Goal: Task Accomplishment & Management: Manage account settings

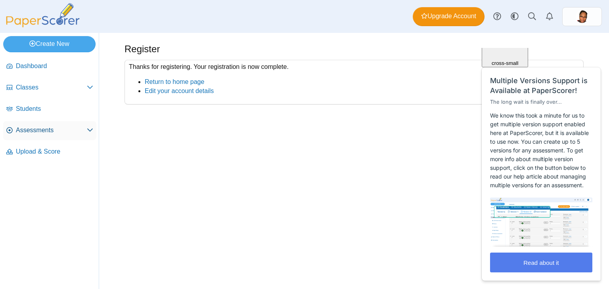
click at [76, 126] on span "Assessments" at bounding box center [51, 130] width 71 height 9
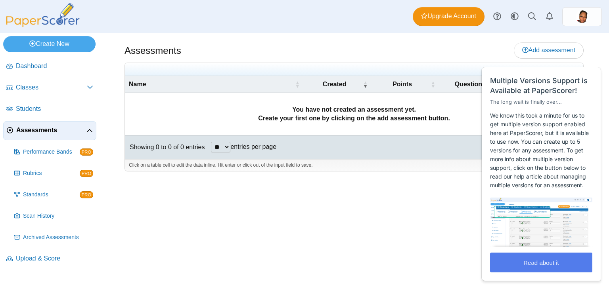
click at [564, 48] on html "Close cross-small Multiple Versions Support is Available at PaperScorer! The lo…" at bounding box center [542, 48] width 128 height 0
click at [537, 48] on html "Close cross-small Multiple Versions Support is Available at PaperScorer! The lo…" at bounding box center [542, 48] width 128 height 0
click at [523, 48] on html "Close cross-small Multiple Versions Support is Available at PaperScorer! The lo…" at bounding box center [542, 48] width 128 height 0
click at [523, 264] on button "Read about it" at bounding box center [541, 263] width 102 height 20
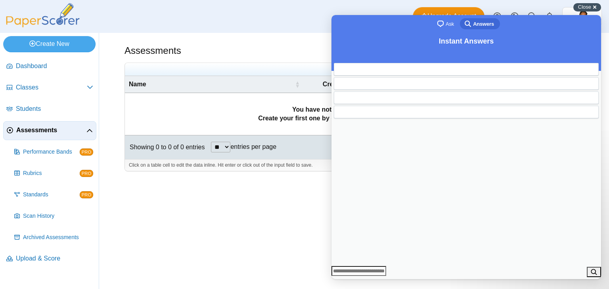
click at [585, 7] on span "Close" at bounding box center [584, 7] width 13 height 6
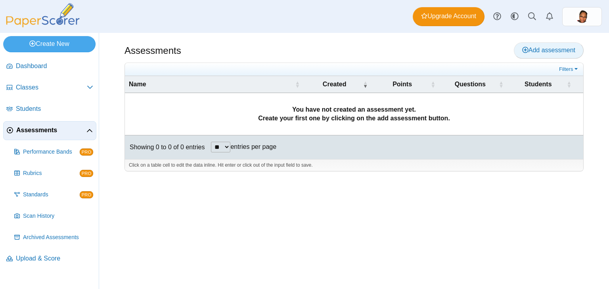
click at [526, 53] on use at bounding box center [525, 50] width 6 height 6
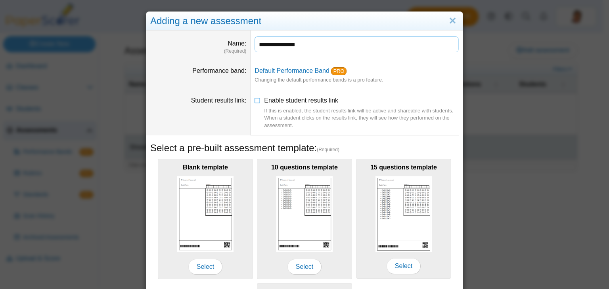
type input "**********"
click at [263, 56] on dd "**********" at bounding box center [356, 46] width 212 height 30
click at [256, 101] on icon at bounding box center [257, 99] width 6 height 6
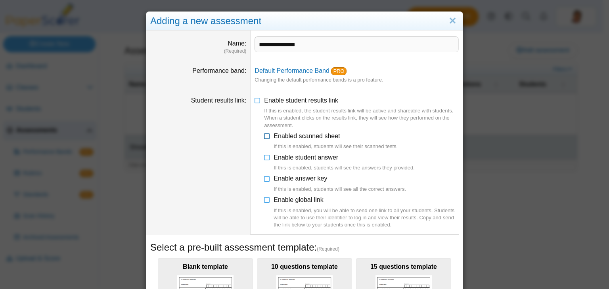
click at [265, 137] on icon at bounding box center [267, 135] width 6 height 6
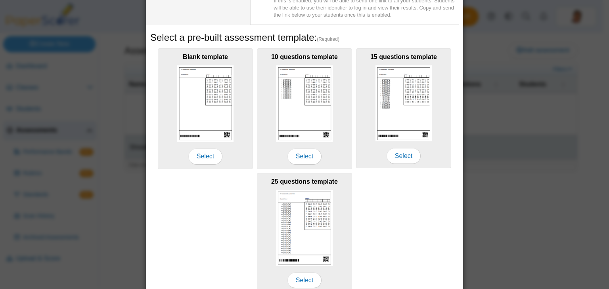
scroll to position [245, 0]
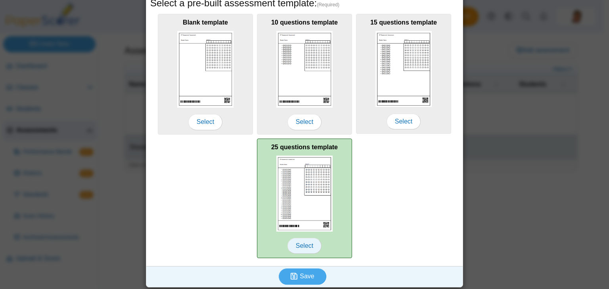
click at [306, 248] on span "Select" at bounding box center [304, 246] width 34 height 16
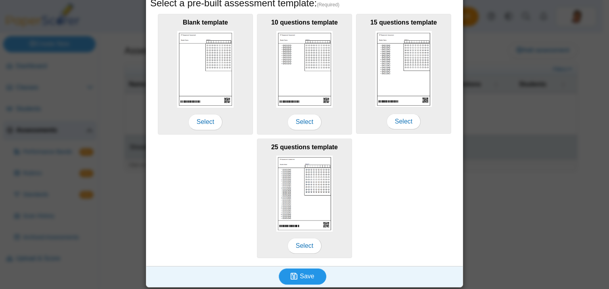
click at [300, 277] on span "Save" at bounding box center [307, 276] width 14 height 7
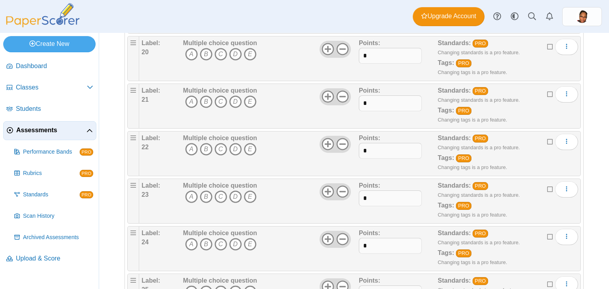
scroll to position [1033, 0]
click at [569, 90] on button "More options" at bounding box center [566, 94] width 23 height 16
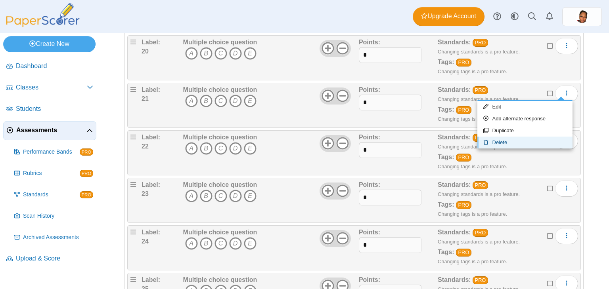
click at [510, 143] on link "Delete" at bounding box center [524, 143] width 95 height 12
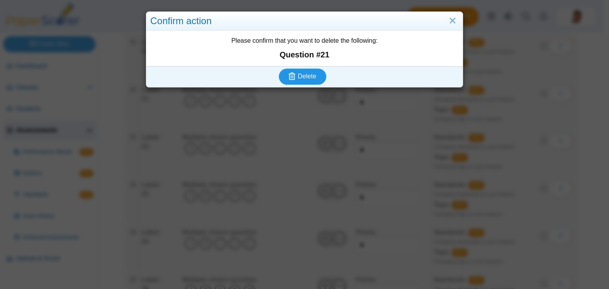
click at [308, 73] on span "Delete" at bounding box center [307, 76] width 18 height 7
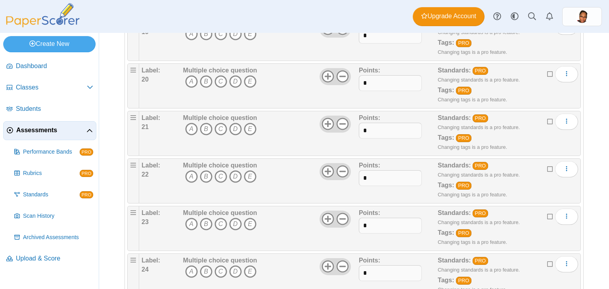
scroll to position [1005, 0]
click at [564, 117] on button "More options" at bounding box center [566, 121] width 23 height 16
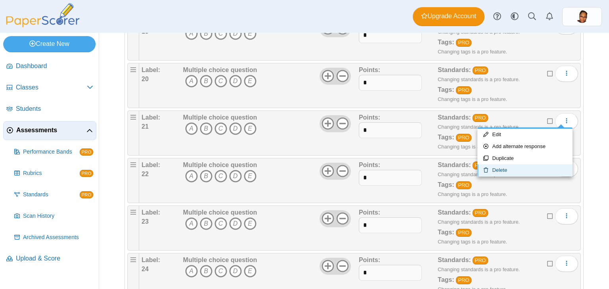
click at [528, 170] on link "Delete" at bounding box center [524, 170] width 95 height 12
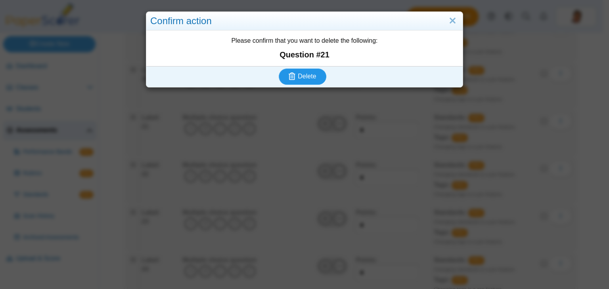
click at [301, 81] on button "Delete" at bounding box center [303, 77] width 48 height 16
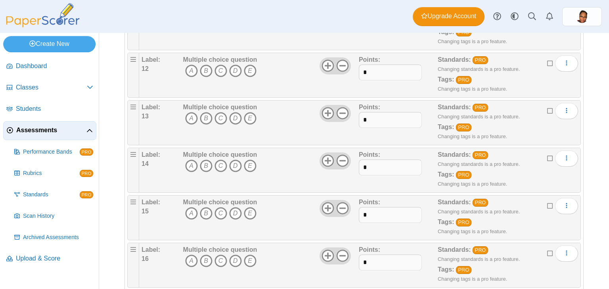
scroll to position [980, 0]
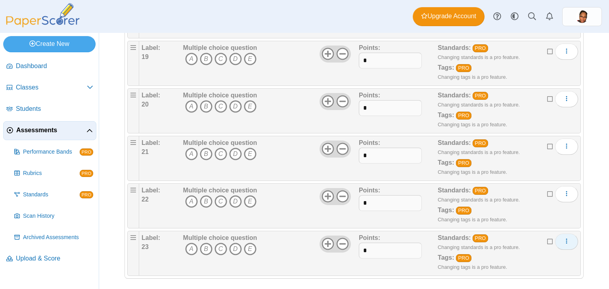
click at [563, 238] on icon "More options" at bounding box center [566, 241] width 6 height 6
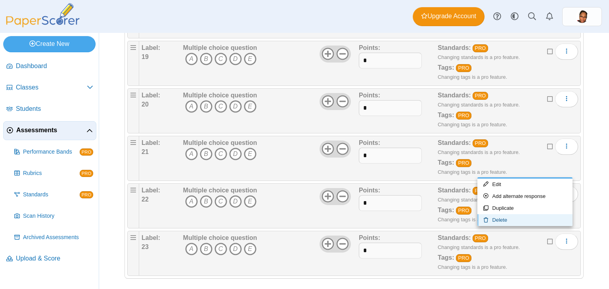
click at [533, 220] on link "Delete" at bounding box center [524, 220] width 95 height 12
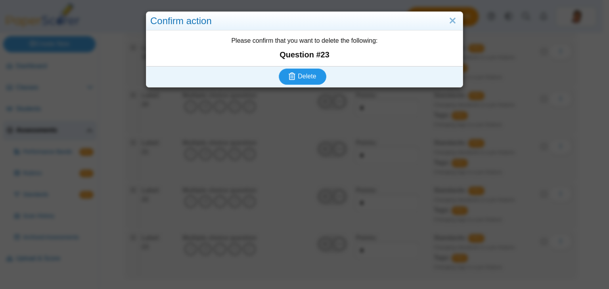
click at [311, 82] on button "Delete" at bounding box center [303, 77] width 48 height 16
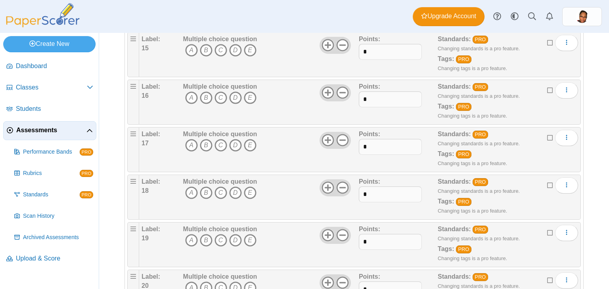
scroll to position [932, 0]
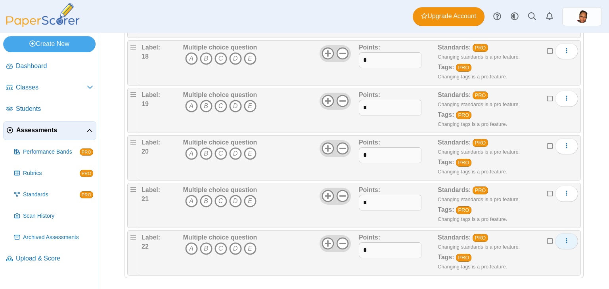
click at [563, 238] on icon "More options" at bounding box center [566, 241] width 6 height 6
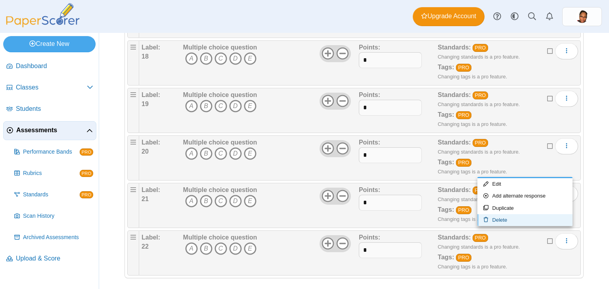
click at [526, 218] on link "Delete" at bounding box center [524, 220] width 95 height 12
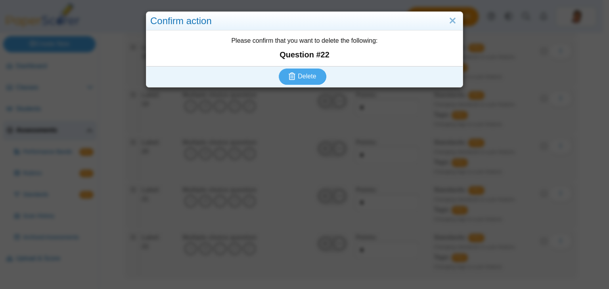
click at [311, 87] on div "Confirm action Please confirm that you want to delete the following: Question #…" at bounding box center [304, 144] width 609 height 289
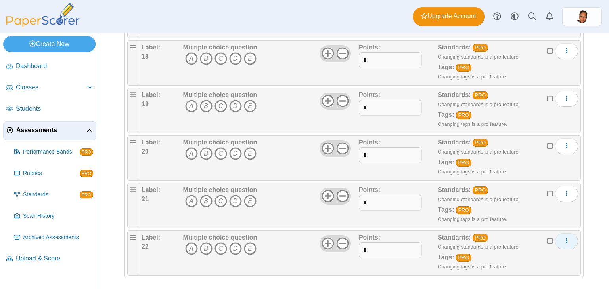
click at [563, 238] on icon "More options" at bounding box center [566, 241] width 6 height 6
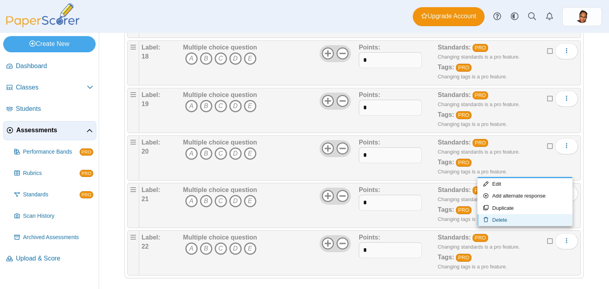
click at [525, 222] on link "Delete" at bounding box center [524, 220] width 95 height 12
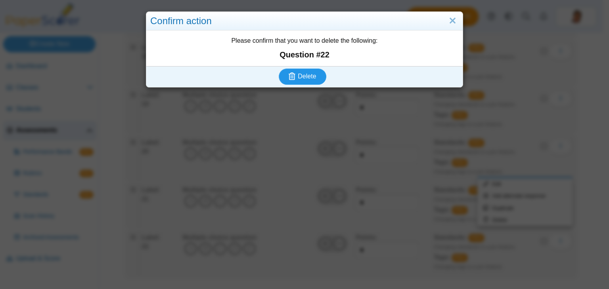
click at [293, 72] on icon "submit" at bounding box center [293, 76] width 9 height 9
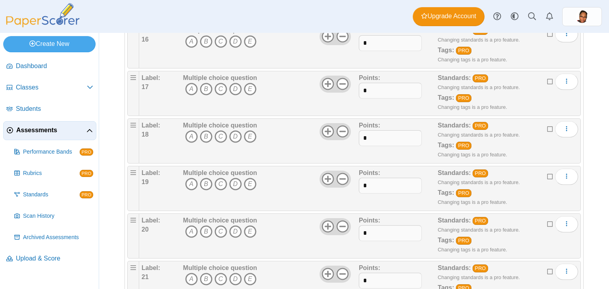
scroll to position [885, 0]
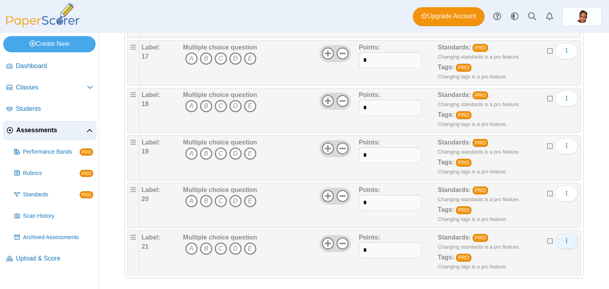
click at [560, 241] on button "More options" at bounding box center [566, 241] width 23 height 16
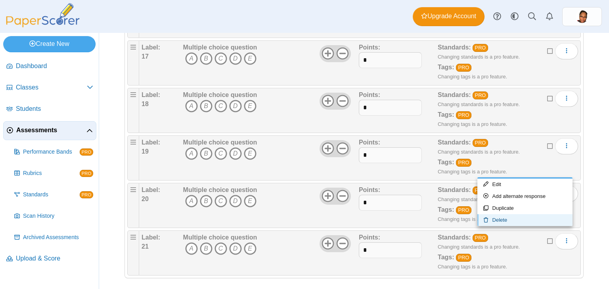
click at [518, 216] on link "Delete" at bounding box center [524, 220] width 95 height 12
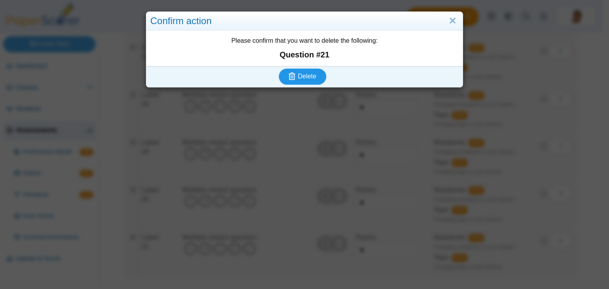
click at [289, 75] on use "submit" at bounding box center [292, 77] width 7 height 8
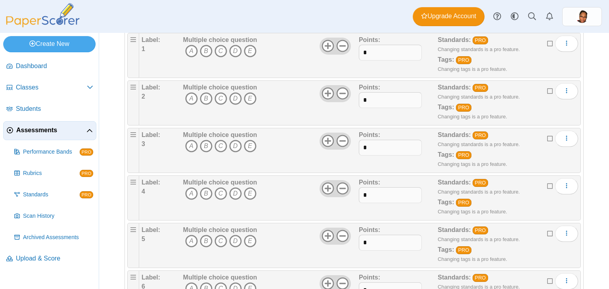
scroll to position [41, 0]
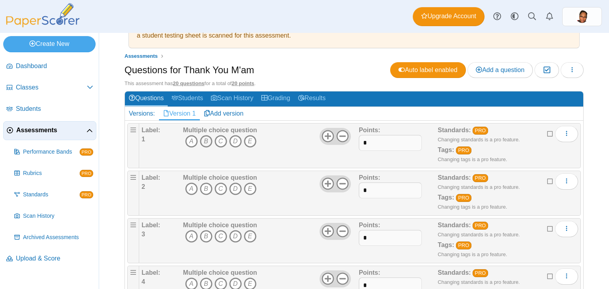
click at [205, 139] on icon "B" at bounding box center [206, 141] width 13 height 13
click at [206, 184] on icon "B" at bounding box center [206, 189] width 13 height 13
click at [204, 235] on icon "B" at bounding box center [206, 236] width 13 height 13
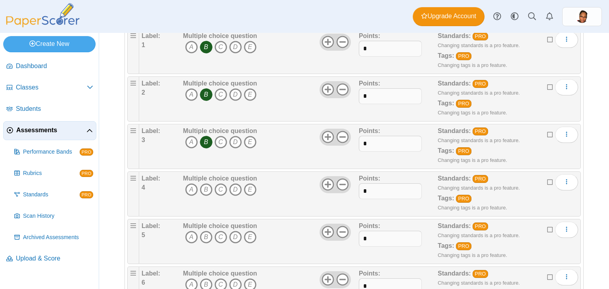
scroll to position [136, 0]
click at [204, 191] on icon "B" at bounding box center [206, 189] width 13 height 13
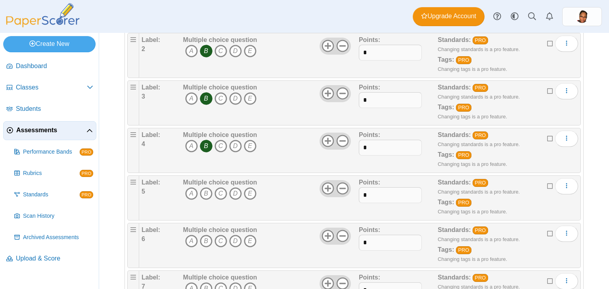
click at [204, 191] on icon "B" at bounding box center [206, 193] width 13 height 13
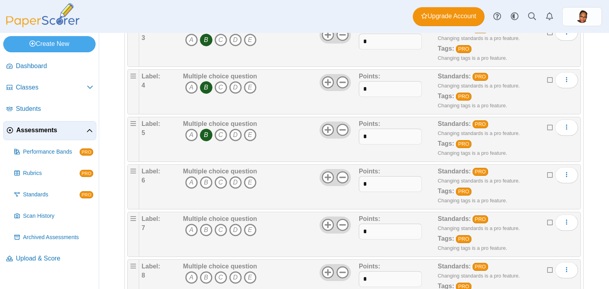
scroll to position [238, 0]
click at [238, 179] on icon "D" at bounding box center [235, 182] width 13 height 13
click at [203, 228] on icon "B" at bounding box center [206, 230] width 13 height 13
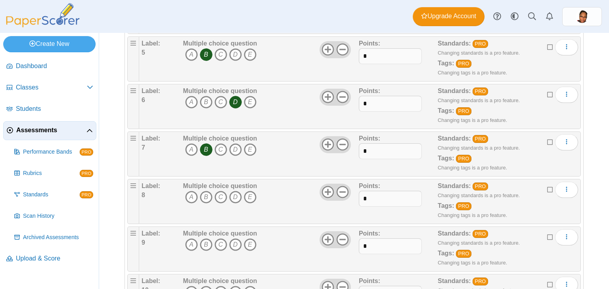
scroll to position [319, 0]
click at [195, 195] on icon "A" at bounding box center [191, 197] width 13 height 13
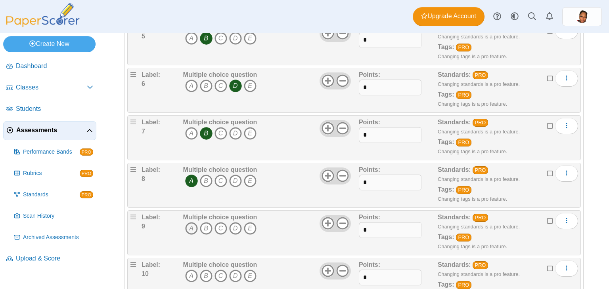
click at [191, 224] on icon "A" at bounding box center [191, 228] width 13 height 13
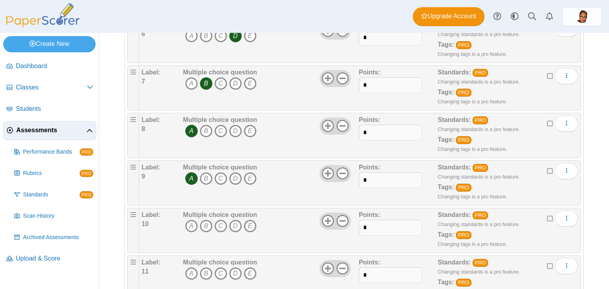
scroll to position [385, 0]
click at [225, 224] on icon "C" at bounding box center [220, 225] width 13 height 13
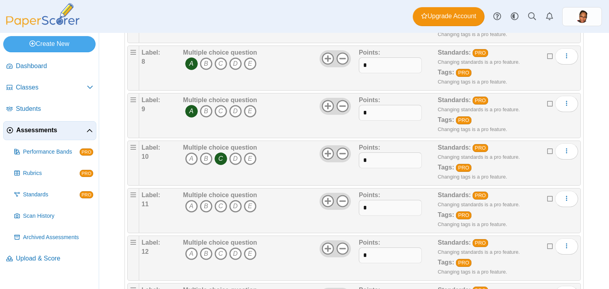
scroll to position [452, 0]
click at [235, 206] on icon "D" at bounding box center [235, 206] width 13 height 13
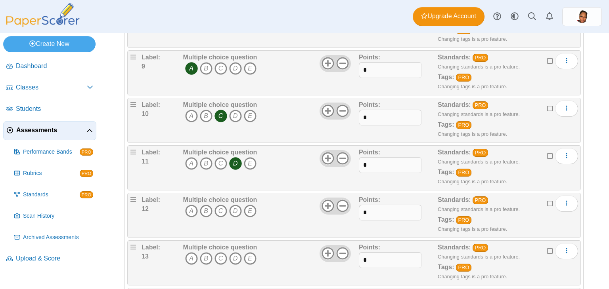
scroll to position [495, 0]
click at [206, 205] on icon "B" at bounding box center [206, 211] width 13 height 13
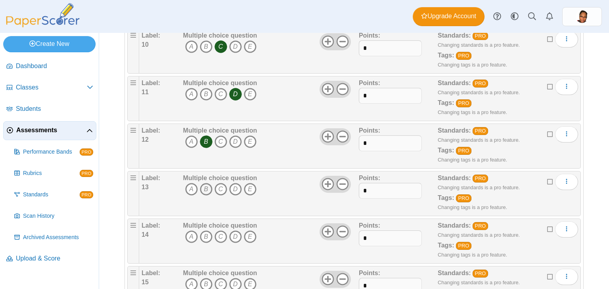
click at [209, 183] on icon "B" at bounding box center [206, 189] width 13 height 13
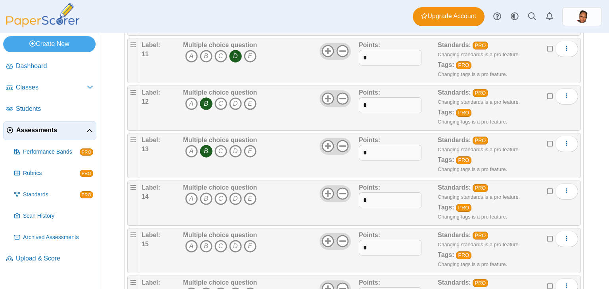
click at [183, 194] on span "A B C D E" at bounding box center [220, 200] width 74 height 15
click at [187, 195] on icon "A" at bounding box center [191, 199] width 13 height 13
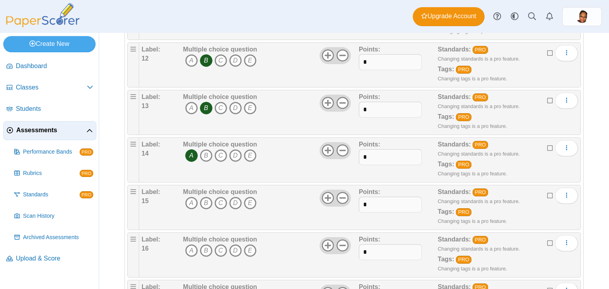
scroll to position [646, 0]
click at [233, 201] on icon "D" at bounding box center [235, 202] width 13 height 13
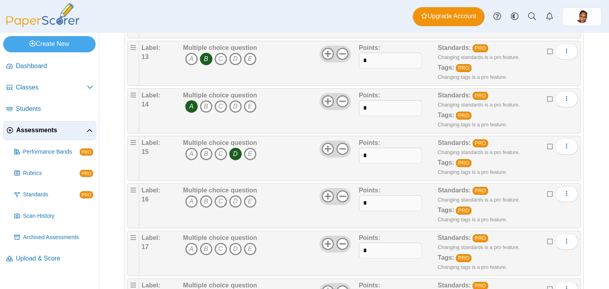
scroll to position [695, 0]
click at [206, 201] on icon "B" at bounding box center [206, 201] width 13 height 13
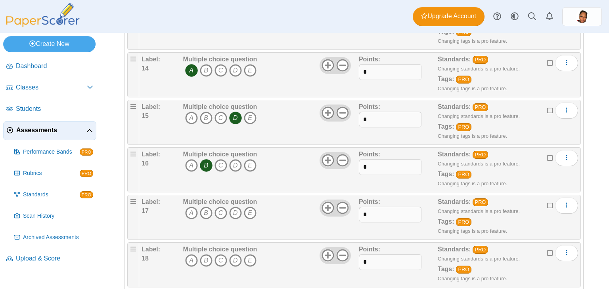
scroll to position [731, 0]
click at [207, 210] on icon "B" at bounding box center [206, 212] width 13 height 13
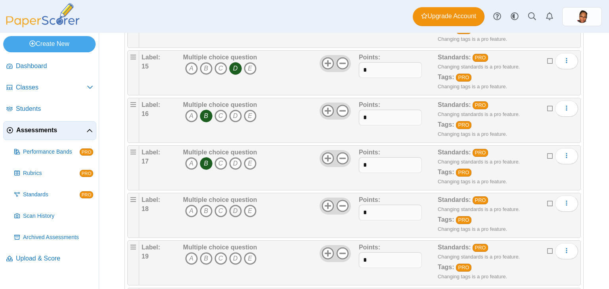
click at [237, 206] on icon "D" at bounding box center [235, 211] width 13 height 13
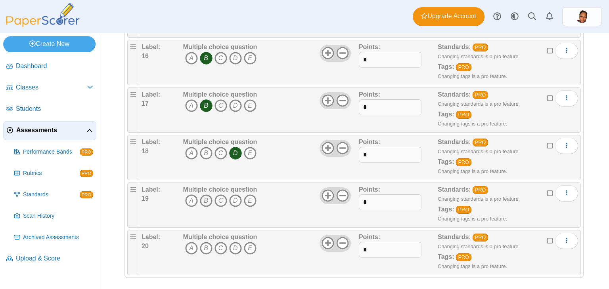
click at [207, 199] on icon "B" at bounding box center [206, 201] width 13 height 13
click at [233, 243] on icon "D" at bounding box center [235, 248] width 13 height 13
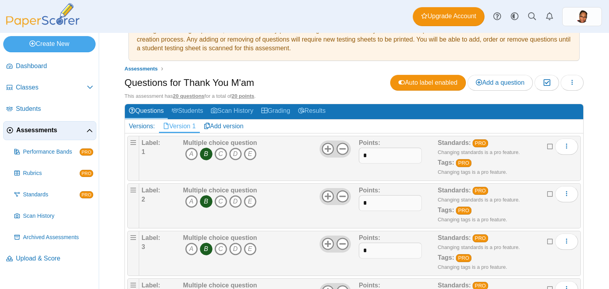
scroll to position [76, 0]
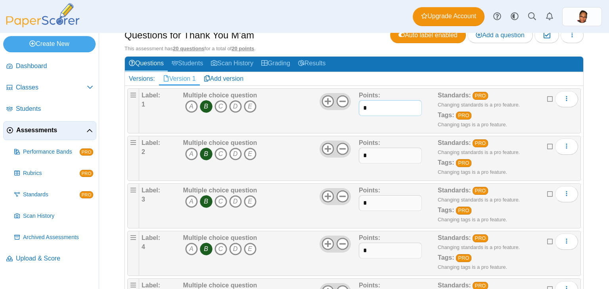
click at [370, 108] on input "*" at bounding box center [390, 108] width 63 height 16
type input "*"
click at [369, 153] on input "*" at bounding box center [390, 156] width 63 height 16
type input "*"
click at [369, 199] on input "*" at bounding box center [390, 203] width 63 height 16
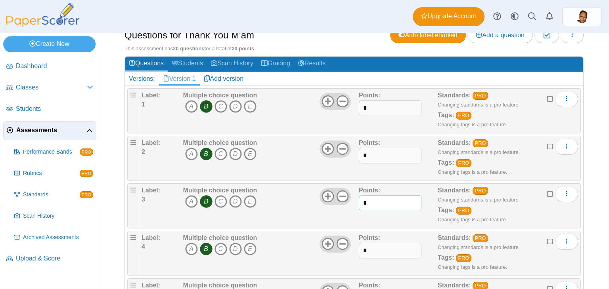
type input "*"
click at [372, 246] on input "*" at bounding box center [390, 251] width 63 height 16
type input "*"
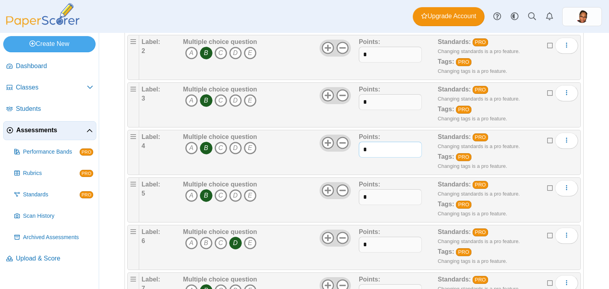
scroll to position [178, 0]
click at [370, 194] on input "*" at bounding box center [390, 197] width 63 height 16
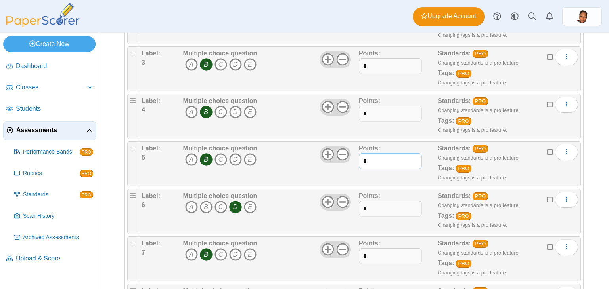
type input "*"
click at [369, 209] on input "*" at bounding box center [390, 209] width 63 height 16
type input "*"
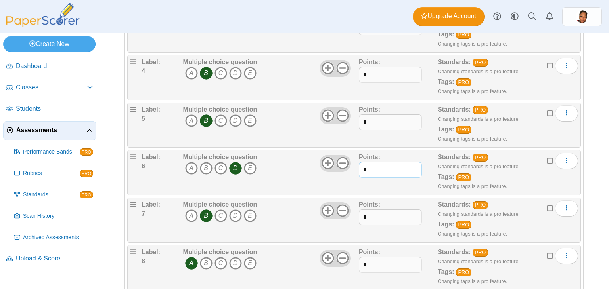
scroll to position [252, 0]
type input "*"
click at [366, 214] on input "*" at bounding box center [390, 218] width 63 height 16
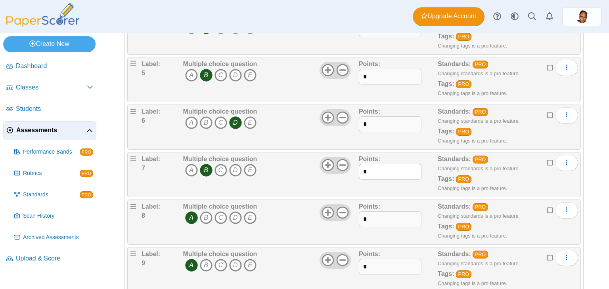
type input "*"
click at [367, 224] on div "Points: *" at bounding box center [398, 223] width 79 height 40
click at [367, 218] on input "*" at bounding box center [390, 220] width 63 height 16
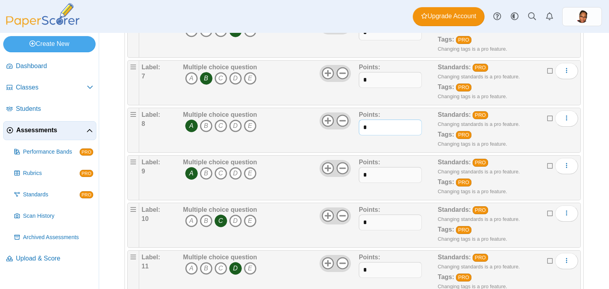
type input "*"
click at [366, 167] on input "*" at bounding box center [390, 175] width 63 height 16
type input "*"
click at [370, 219] on input "*" at bounding box center [390, 223] width 63 height 16
type input "*"
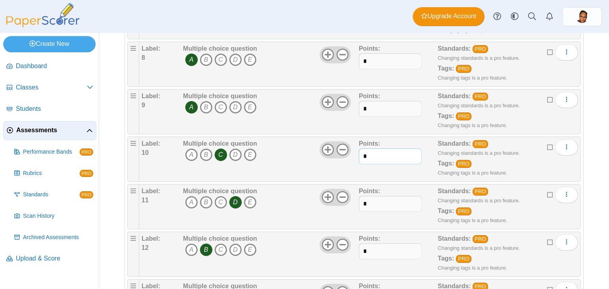
scroll to position [456, 0]
type input "*"
click at [366, 202] on input "*" at bounding box center [390, 204] width 63 height 16
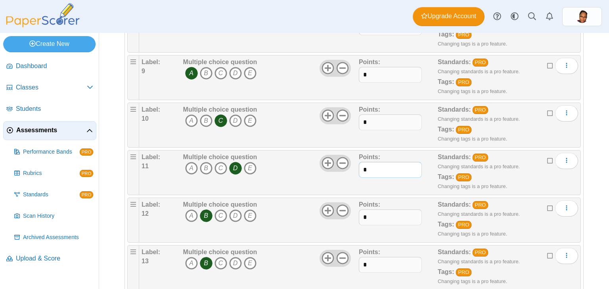
scroll to position [491, 0]
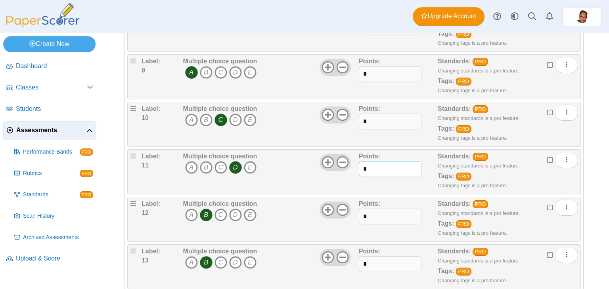
type input "*"
click at [368, 220] on input "*" at bounding box center [390, 217] width 63 height 16
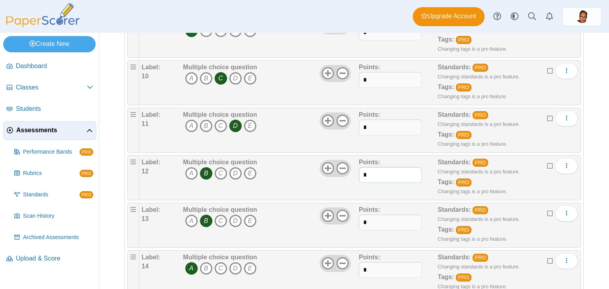
type input "*"
click at [369, 220] on input "*" at bounding box center [390, 223] width 63 height 16
type input "*"
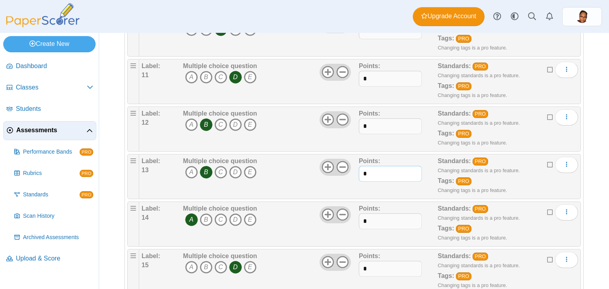
scroll to position [581, 0]
type input "*"
click at [369, 222] on input "*" at bounding box center [390, 221] width 63 height 16
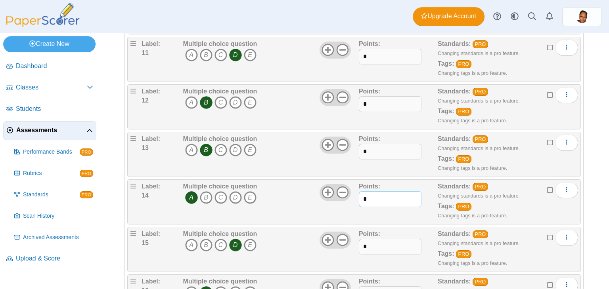
scroll to position [604, 0]
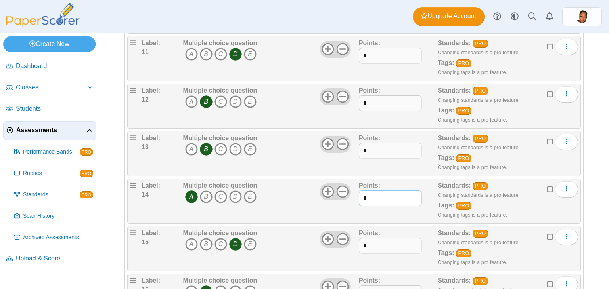
type input "*"
click at [372, 246] on input "*" at bounding box center [390, 246] width 63 height 16
type input "*"
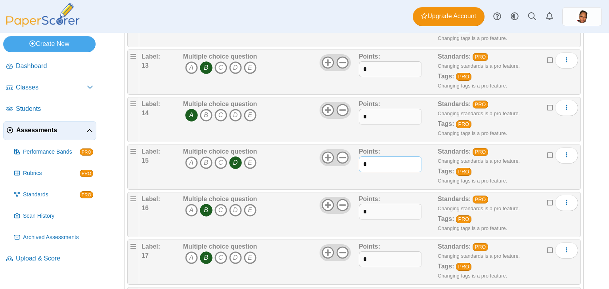
scroll to position [686, 0]
type input "*"
click at [369, 211] on input "*" at bounding box center [390, 212] width 63 height 16
type input "*"
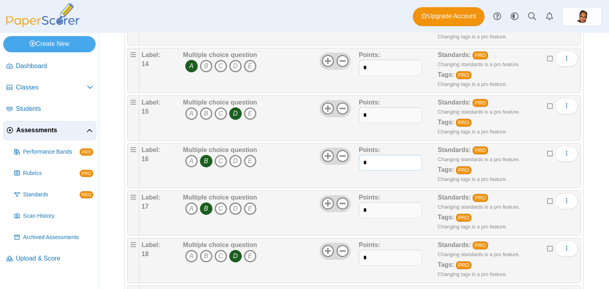
scroll to position [735, 0]
type input "*"
click at [365, 205] on input "*" at bounding box center [390, 210] width 63 height 16
type input "*"
click at [367, 256] on input "*" at bounding box center [390, 258] width 63 height 16
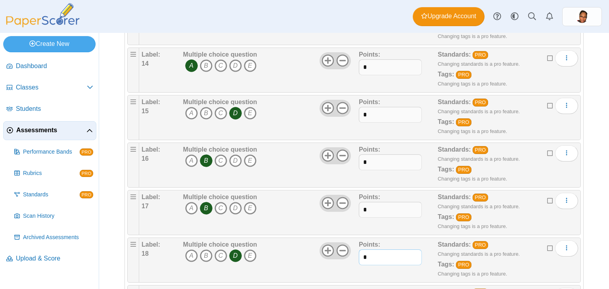
scroll to position [838, 0]
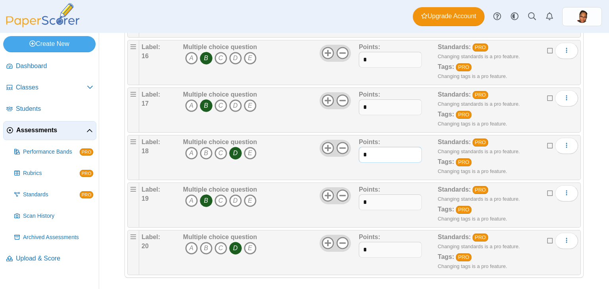
type input "*"
click at [382, 199] on input "*" at bounding box center [390, 203] width 63 height 16
type input "*"
click at [374, 246] on input "*" at bounding box center [390, 250] width 63 height 16
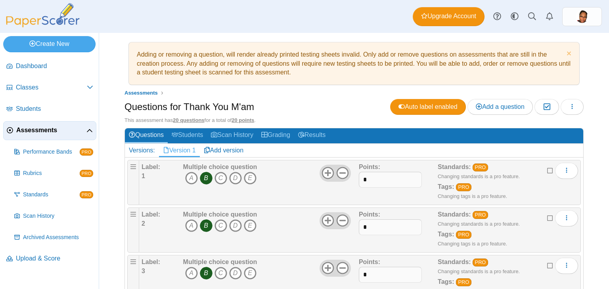
scroll to position [0, 0]
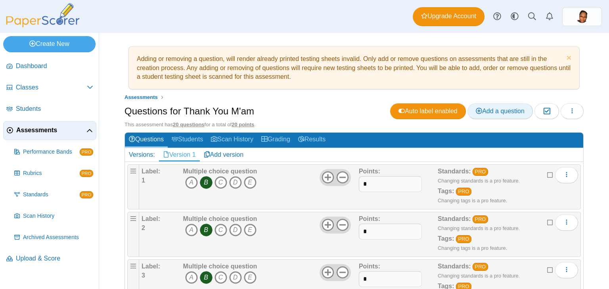
type input "*"
click at [476, 113] on use at bounding box center [479, 111] width 6 height 6
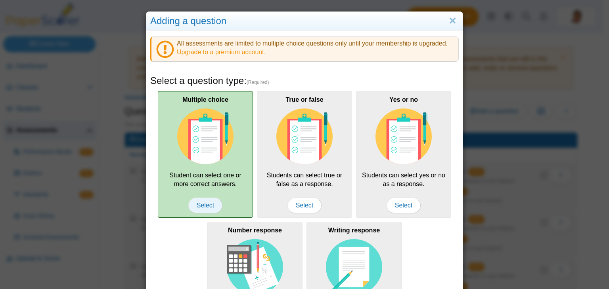
click at [203, 208] on span "Select" at bounding box center [205, 206] width 34 height 16
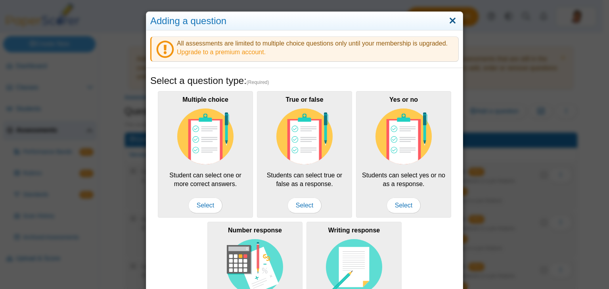
click at [449, 23] on link "Close" at bounding box center [452, 20] width 12 height 13
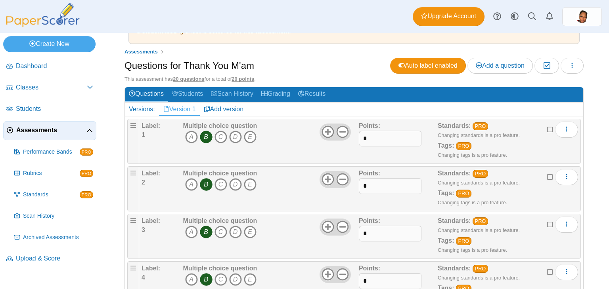
scroll to position [46, 0]
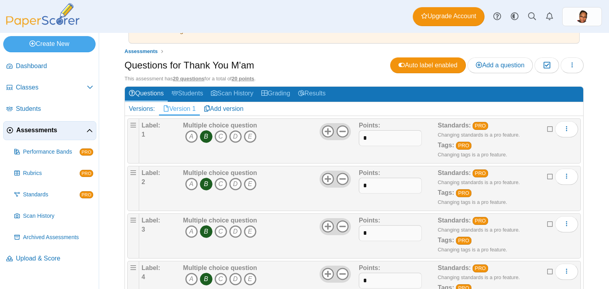
click at [276, 59] on div "Questions for Thank You M'am Auto label enabled Add a question Moderation 0 Loa…" at bounding box center [353, 66] width 459 height 18
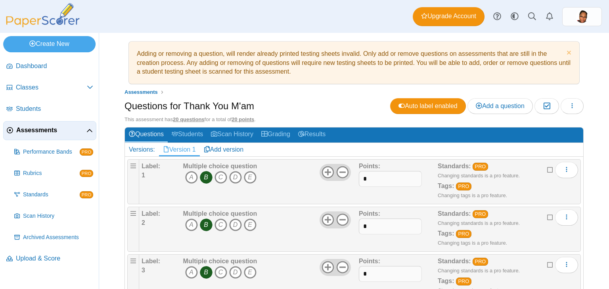
scroll to position [0, 0]
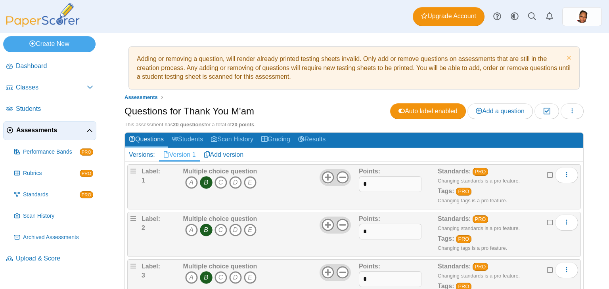
click at [569, 111] on icon "button" at bounding box center [572, 111] width 6 height 6
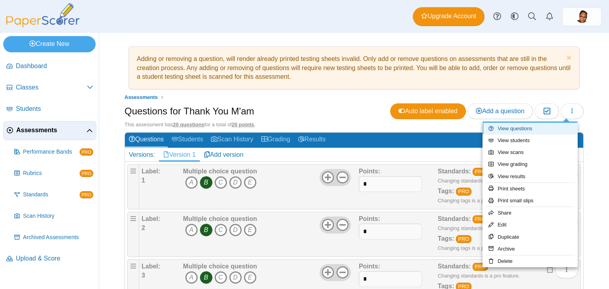
click at [519, 132] on link "View questions" at bounding box center [529, 129] width 95 height 12
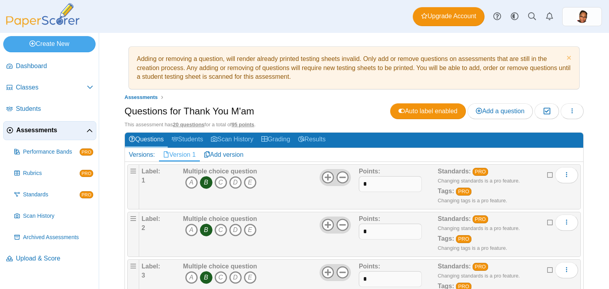
click at [147, 151] on div "Versions:" at bounding box center [142, 154] width 34 height 13
click at [184, 139] on link "Students" at bounding box center [187, 140] width 39 height 15
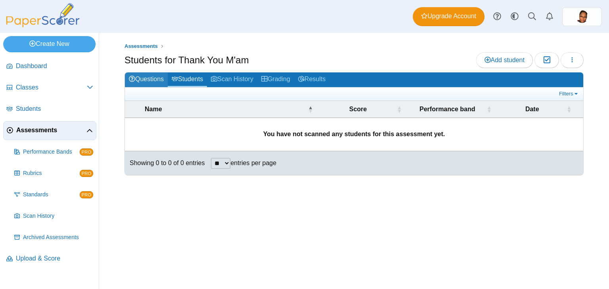
click at [145, 82] on link "Questions" at bounding box center [146, 80] width 43 height 15
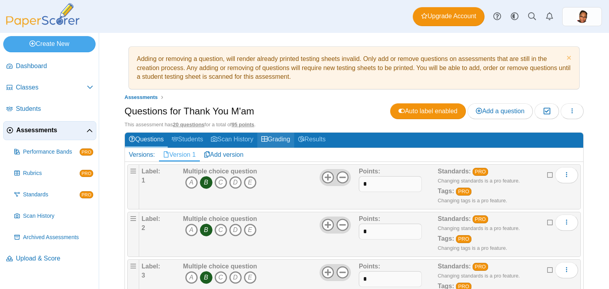
click at [286, 142] on link "Grading" at bounding box center [275, 140] width 37 height 15
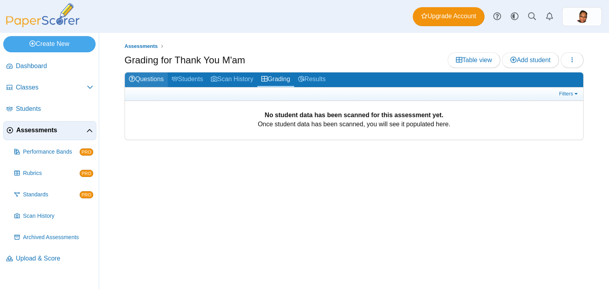
click at [143, 80] on link "Questions" at bounding box center [146, 80] width 43 height 15
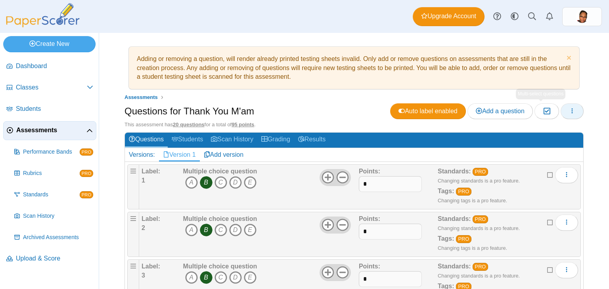
click at [561, 111] on button "button" at bounding box center [571, 111] width 23 height 16
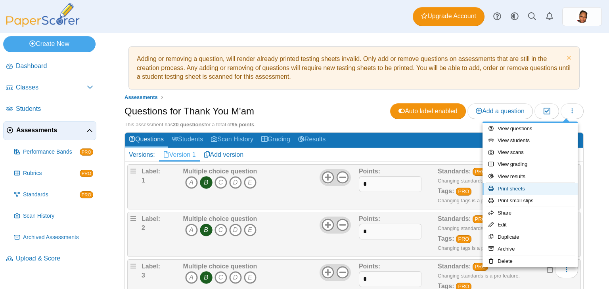
click at [546, 193] on link "Print sheets" at bounding box center [529, 189] width 95 height 12
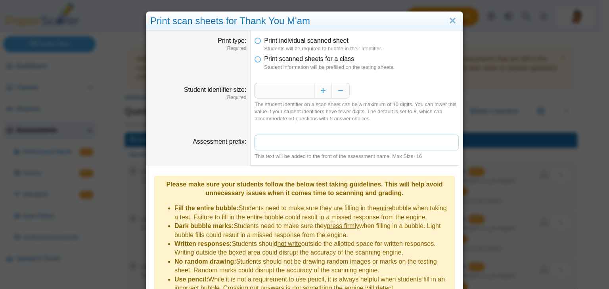
click at [277, 146] on input "Assessment prefix" at bounding box center [356, 143] width 204 height 16
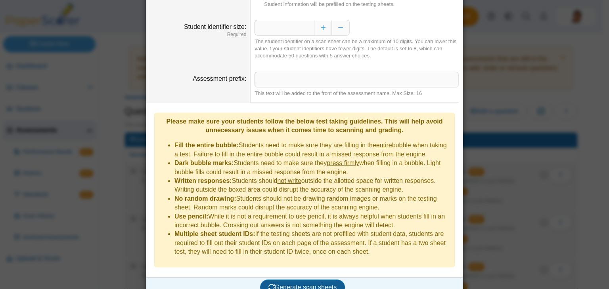
click at [286, 284] on span "Generate scan sheets" at bounding box center [302, 287] width 69 height 7
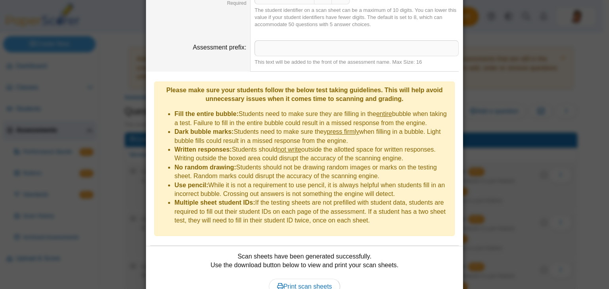
scroll to position [126, 0]
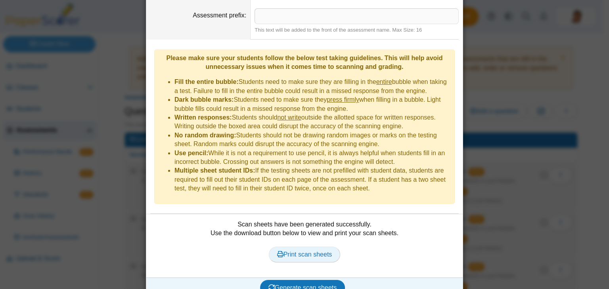
click at [308, 251] on span "Print scan sheets" at bounding box center [304, 254] width 55 height 7
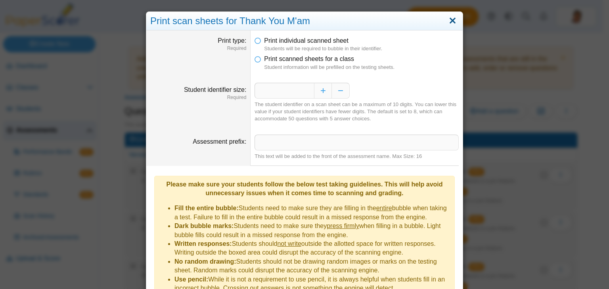
click at [449, 23] on link "Close" at bounding box center [452, 20] width 12 height 13
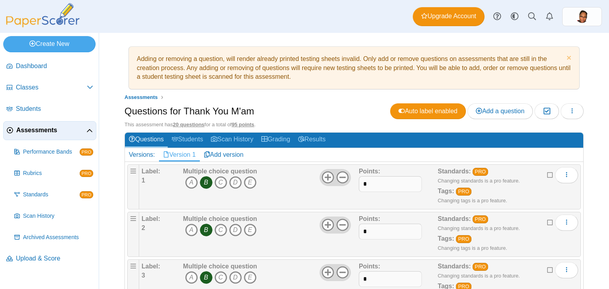
click at [52, 126] on span "Assessments" at bounding box center [51, 130] width 70 height 9
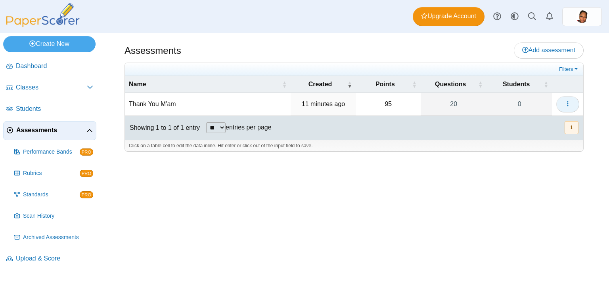
click at [567, 101] on icon "button" at bounding box center [567, 104] width 6 height 6
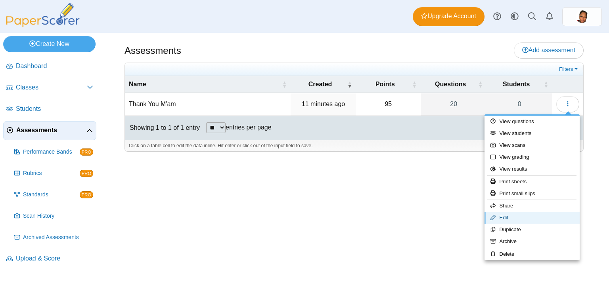
click at [509, 219] on link "Edit" at bounding box center [531, 218] width 95 height 12
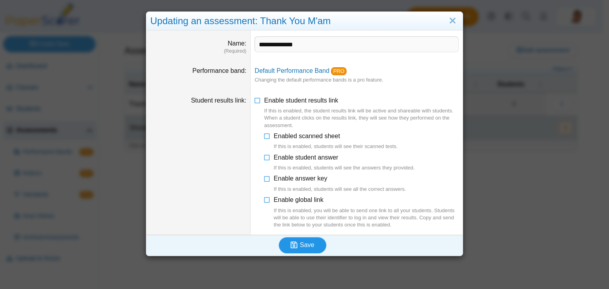
click at [313, 247] on button "Save" at bounding box center [303, 245] width 48 height 16
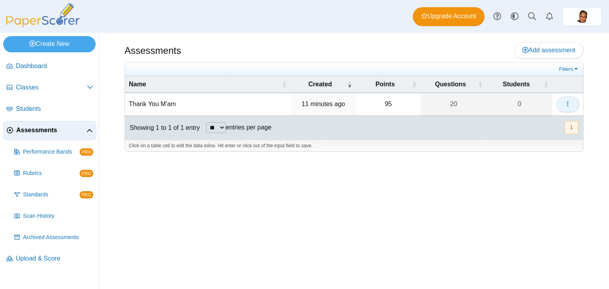
click at [565, 101] on icon "button" at bounding box center [567, 104] width 6 height 6
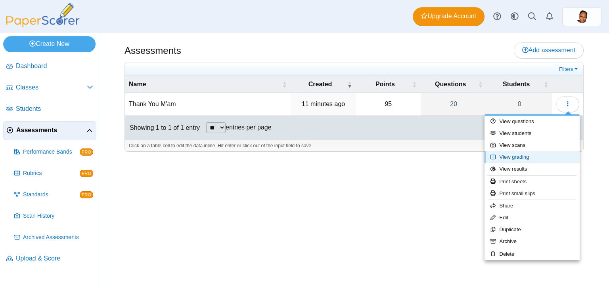
click at [535, 157] on link "View grading" at bounding box center [531, 157] width 95 height 12
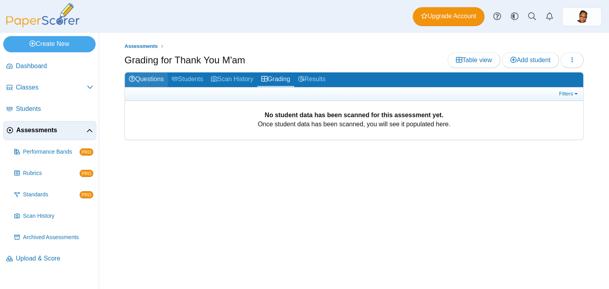
click at [150, 77] on link "Questions" at bounding box center [146, 80] width 43 height 15
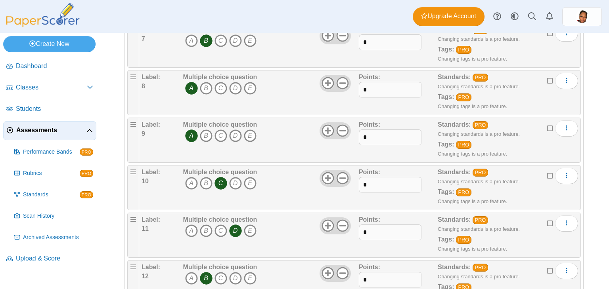
scroll to position [427, 0]
click at [370, 181] on input "*" at bounding box center [390, 186] width 63 height 16
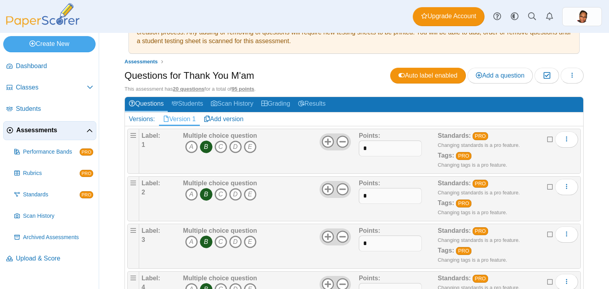
scroll to position [0, 0]
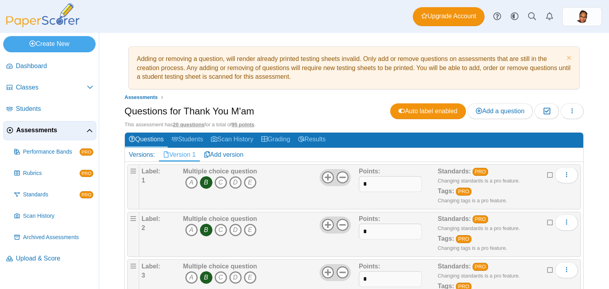
type input "*"
click at [316, 111] on div "Questions for Thank You M'am Auto label enabled Add a question Moderation 0 Loa…" at bounding box center [353, 112] width 459 height 18
click at [65, 130] on span "Assessments" at bounding box center [51, 130] width 70 height 9
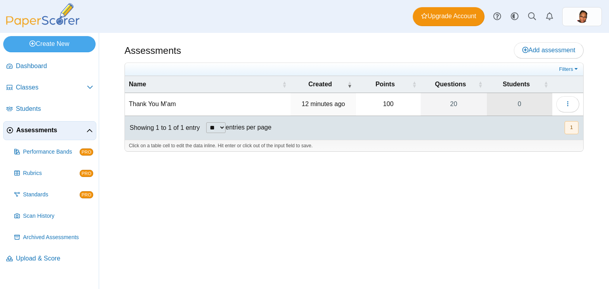
click at [533, 104] on link "0" at bounding box center [519, 104] width 65 height 22
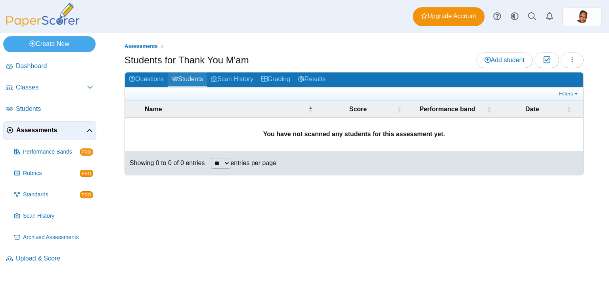
click at [197, 79] on link "Students" at bounding box center [187, 80] width 39 height 15
click at [47, 92] on link "Classes" at bounding box center [49, 87] width 93 height 19
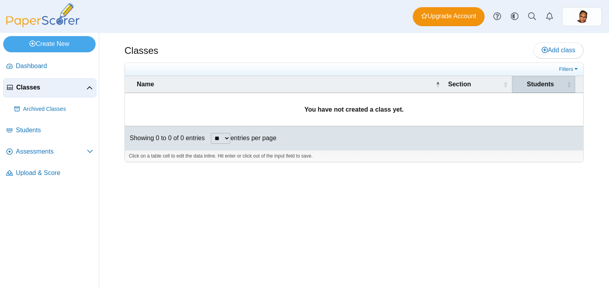
click at [546, 86] on span "Students" at bounding box center [540, 84] width 49 height 9
click at [563, 43] on link "Add class" at bounding box center [558, 50] width 50 height 16
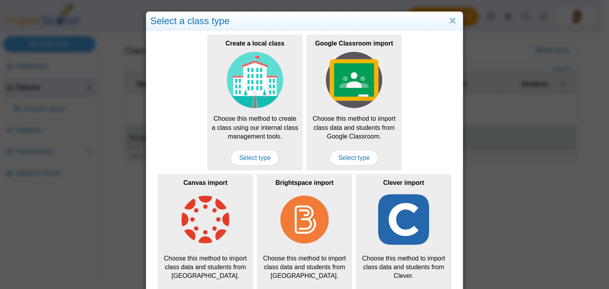
scroll to position [28, 0]
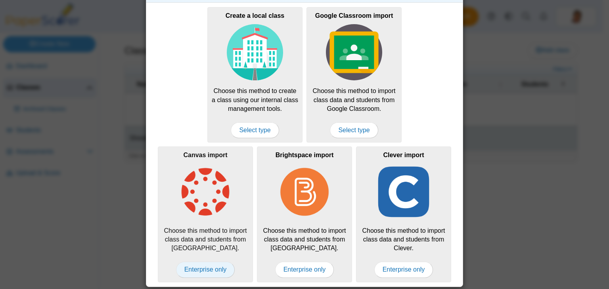
click at [216, 271] on span "Enterprise only" at bounding box center [205, 270] width 59 height 16
click at [210, 265] on span "Enterprise only" at bounding box center [205, 270] width 59 height 16
click at [216, 267] on span "Enterprise only" at bounding box center [205, 270] width 59 height 16
click at [212, 197] on img at bounding box center [205, 192] width 56 height 56
click at [491, 200] on div "Select a class type Create a local class Choose this method to create a class u…" at bounding box center [304, 144] width 609 height 289
